Goal: Transaction & Acquisition: Obtain resource

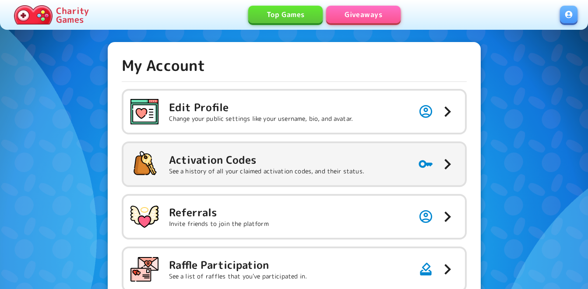
click at [314, 160] on h5 "Activation Codes" at bounding box center [266, 160] width 195 height 14
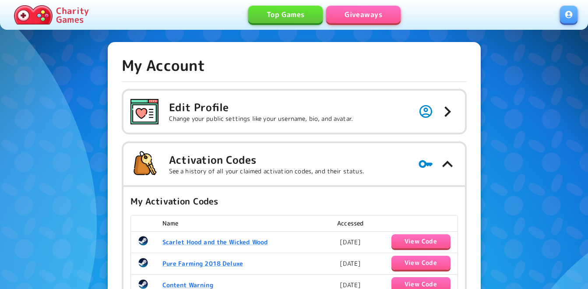
click at [361, 11] on link "Giveaways" at bounding box center [363, 15] width 74 height 18
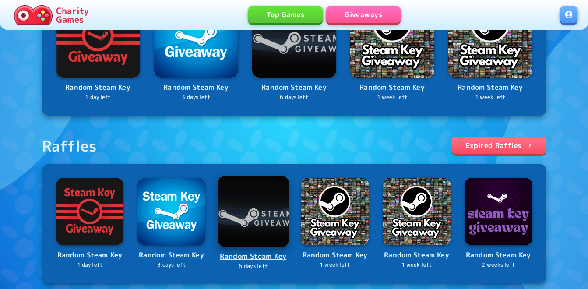
scroll to position [219, 0]
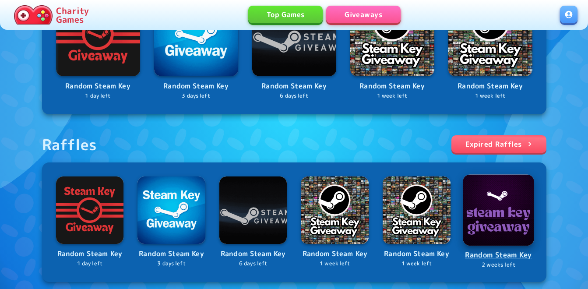
click at [491, 220] on img at bounding box center [498, 209] width 71 height 71
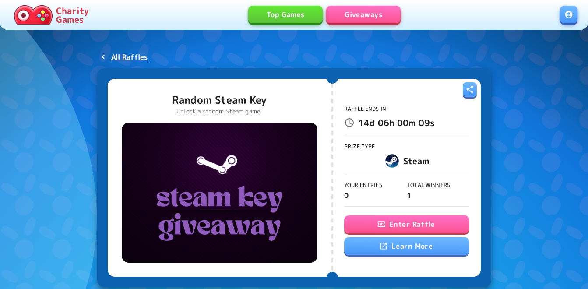
click at [378, 225] on icon "button" at bounding box center [380, 224] width 7 height 6
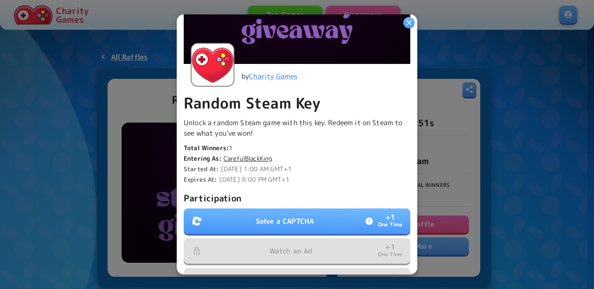
scroll to position [219, 0]
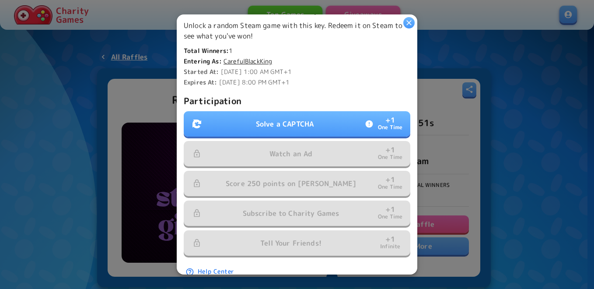
click at [270, 119] on p "Solve a CAPTCHA" at bounding box center [285, 124] width 58 height 11
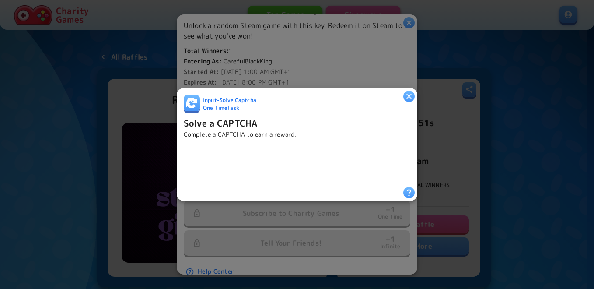
click at [406, 92] on icon "button" at bounding box center [409, 96] width 9 height 9
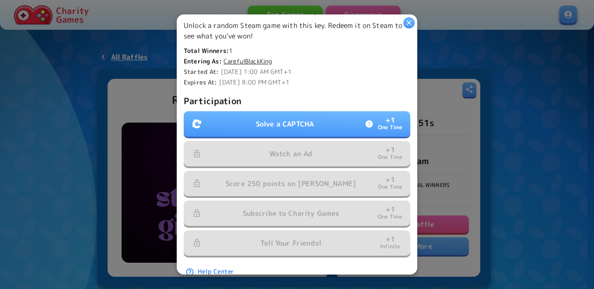
click at [294, 120] on p "Solve a CAPTCHA" at bounding box center [285, 124] width 58 height 11
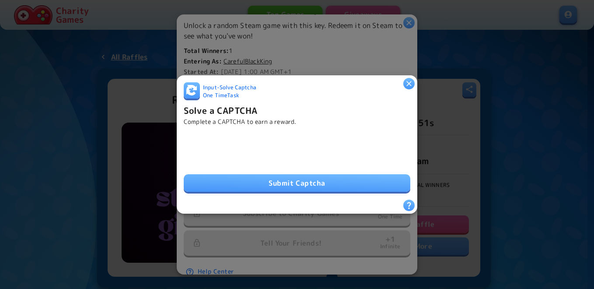
click at [253, 186] on button "Submit Captcha" at bounding box center [297, 183] width 227 height 18
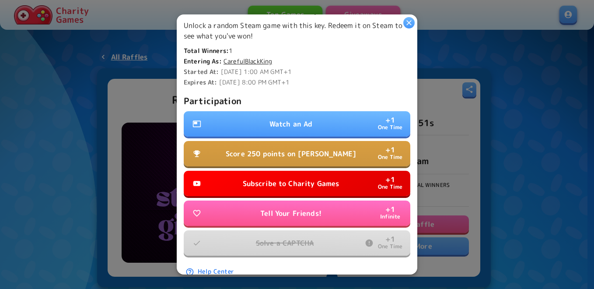
click at [286, 119] on p "Watch an Ad" at bounding box center [291, 124] width 43 height 11
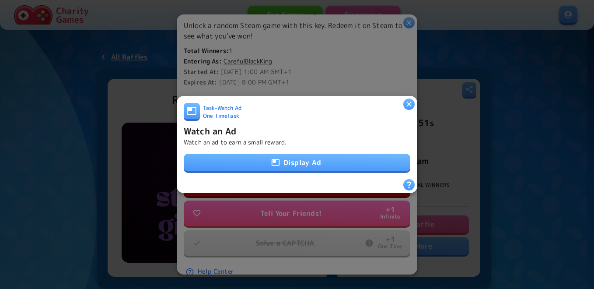
click at [280, 160] on button "Display Ad" at bounding box center [297, 163] width 227 height 18
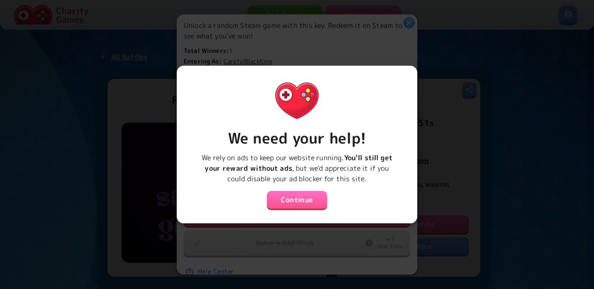
click at [291, 199] on button "Continue" at bounding box center [297, 200] width 60 height 18
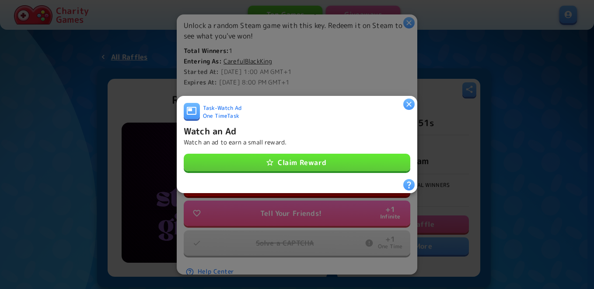
click at [291, 167] on button "Claim Reward" at bounding box center [297, 163] width 227 height 18
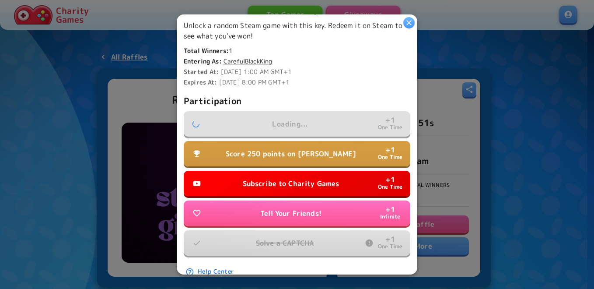
click at [292, 152] on p "Score 250 points on Dino Dash" at bounding box center [291, 153] width 130 height 11
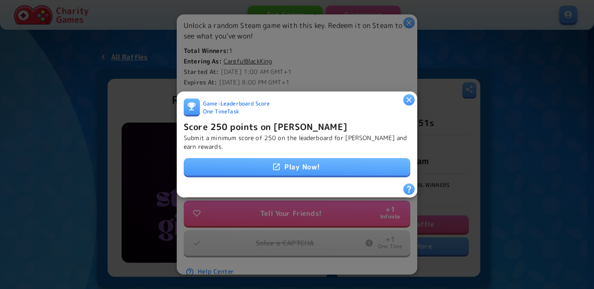
click at [285, 161] on link "Play Now!" at bounding box center [297, 167] width 227 height 18
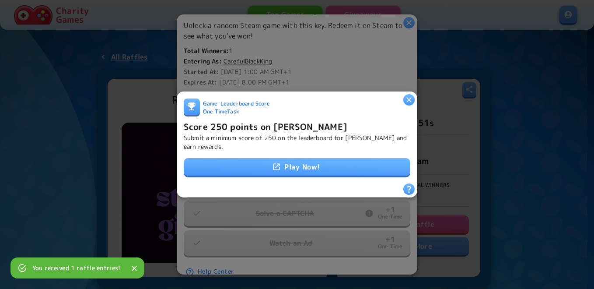
click at [306, 137] on p "Submit a minimum score of 250 on the leaderboard for Dino Dash and earn rewards." at bounding box center [297, 142] width 227 height 18
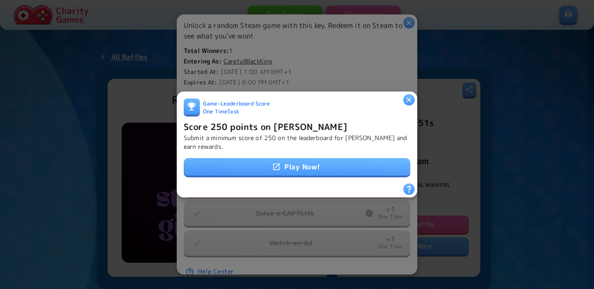
click at [287, 165] on link "Play Now!" at bounding box center [297, 167] width 227 height 18
click at [257, 119] on h6 "Score 250 points on Dino Dash" at bounding box center [266, 126] width 164 height 14
click at [252, 126] on h6 "Score 250 points on Dino Dash" at bounding box center [266, 126] width 164 height 14
click at [257, 122] on h6 "Score 250 points on Dino Dash" at bounding box center [266, 126] width 164 height 14
click at [272, 127] on h6 "Score 250 points on Dino Dash" at bounding box center [266, 126] width 164 height 14
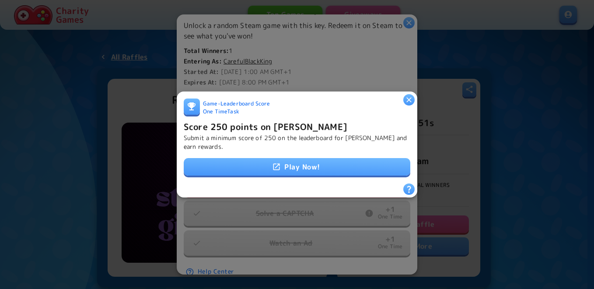
click at [300, 160] on link "Play Now!" at bounding box center [297, 167] width 227 height 18
click at [273, 120] on h6 "Score 250 points on Dino Dash" at bounding box center [266, 126] width 164 height 14
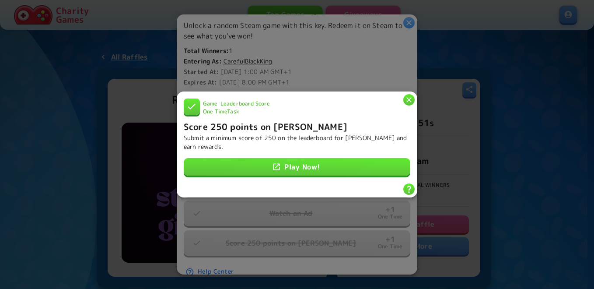
click at [410, 98] on icon "button" at bounding box center [409, 99] width 5 height 5
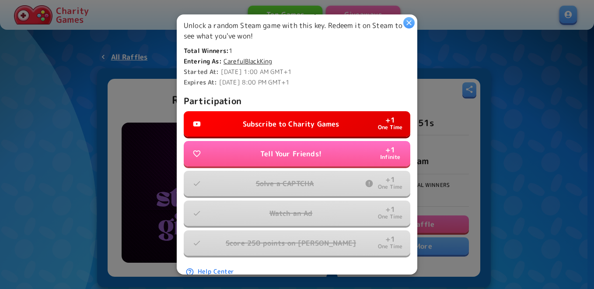
click at [332, 113] on button "Subscribe to Charity Games + 1 One Time" at bounding box center [297, 123] width 227 height 25
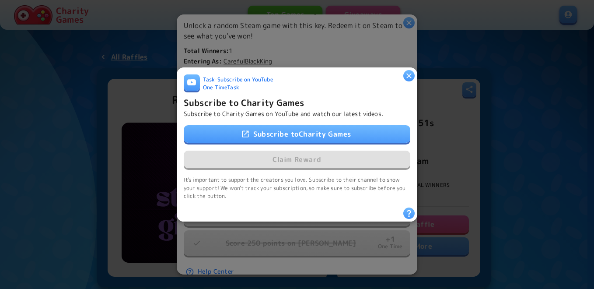
click at [310, 128] on link "Subscribe to Charity Games" at bounding box center [297, 134] width 227 height 18
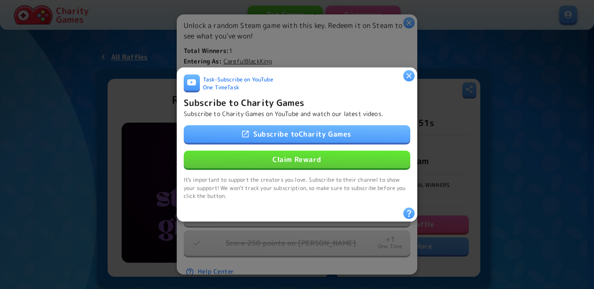
click at [300, 155] on button "Claim Reward" at bounding box center [297, 160] width 227 height 18
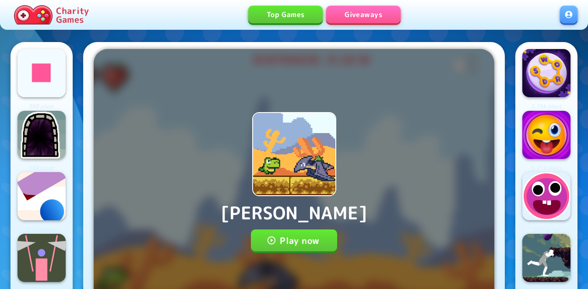
click at [284, 238] on button "Play now" at bounding box center [294, 240] width 86 height 22
